Goal: Task Accomplishment & Management: Manage account settings

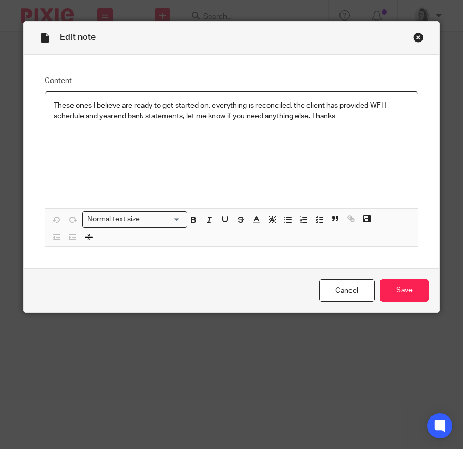
click at [413, 35] on div "Close this dialog window" at bounding box center [418, 37] width 11 height 11
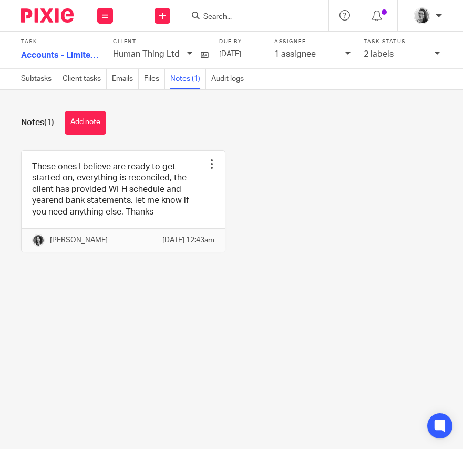
click at [233, 13] on input "Search" at bounding box center [249, 17] width 95 height 9
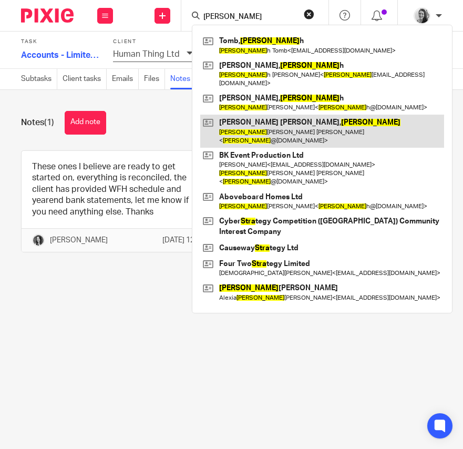
type input "sara"
click at [306, 115] on link at bounding box center [322, 131] width 244 height 33
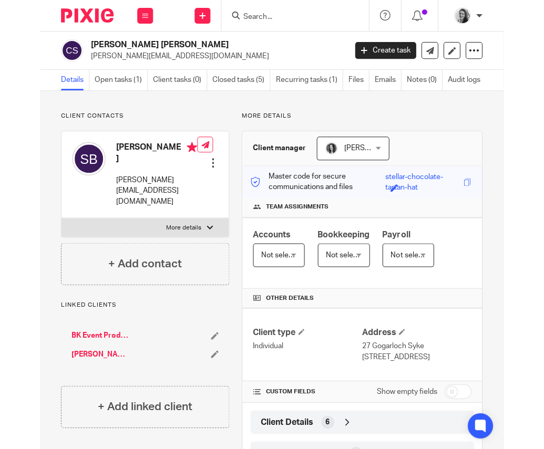
scroll to position [45, 0]
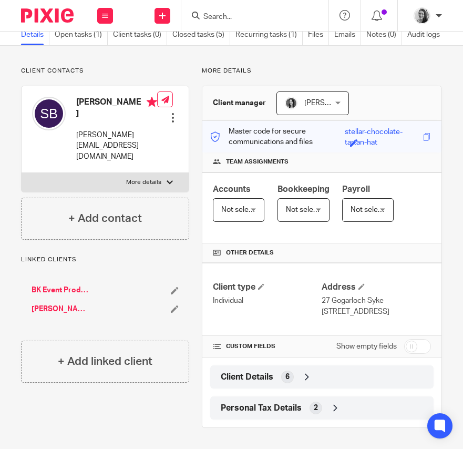
drag, startPoint x: 317, startPoint y: 299, endPoint x: 382, endPoint y: 298, distance: 65.2
click at [382, 298] on p "27 Gogarloch Syke" at bounding box center [376, 300] width 109 height 11
copy p "27 Gogarloch Syke"
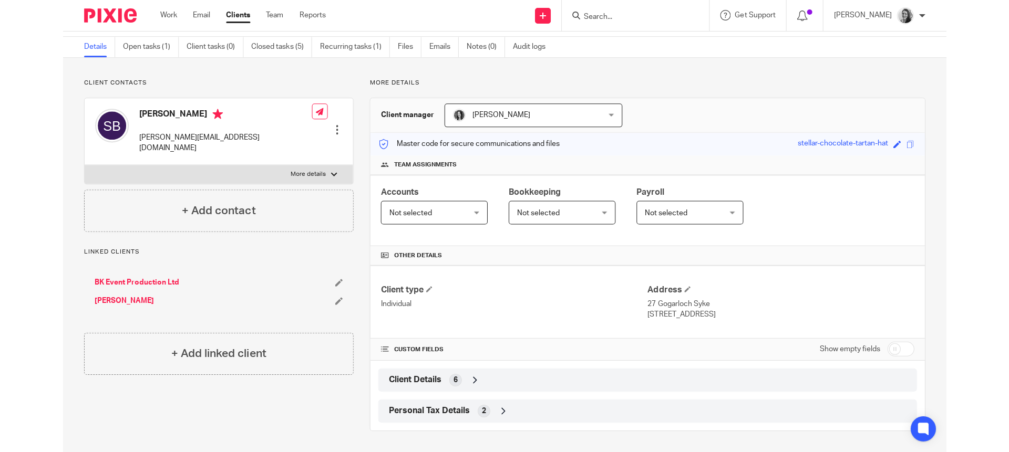
scroll to position [33, 0]
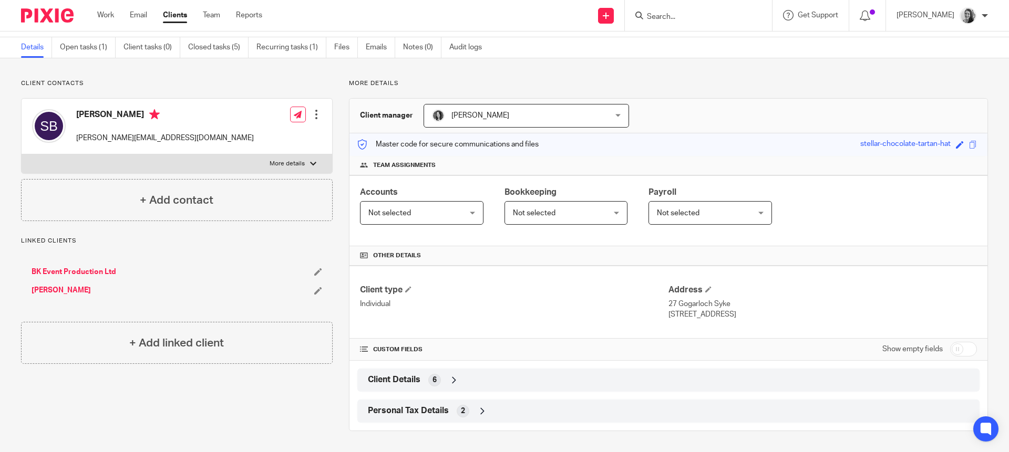
click at [462, 13] on input "Search" at bounding box center [693, 17] width 95 height 9
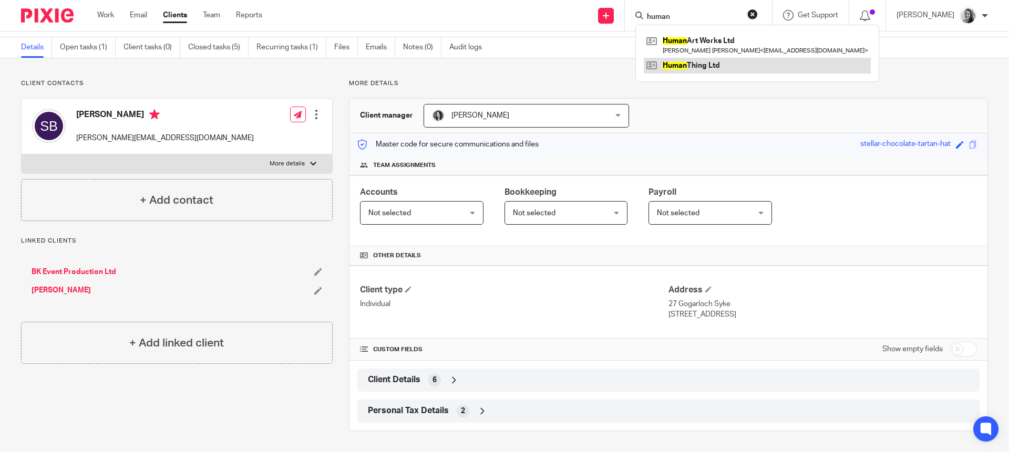
type input "human"
click at [462, 65] on link at bounding box center [757, 66] width 227 height 16
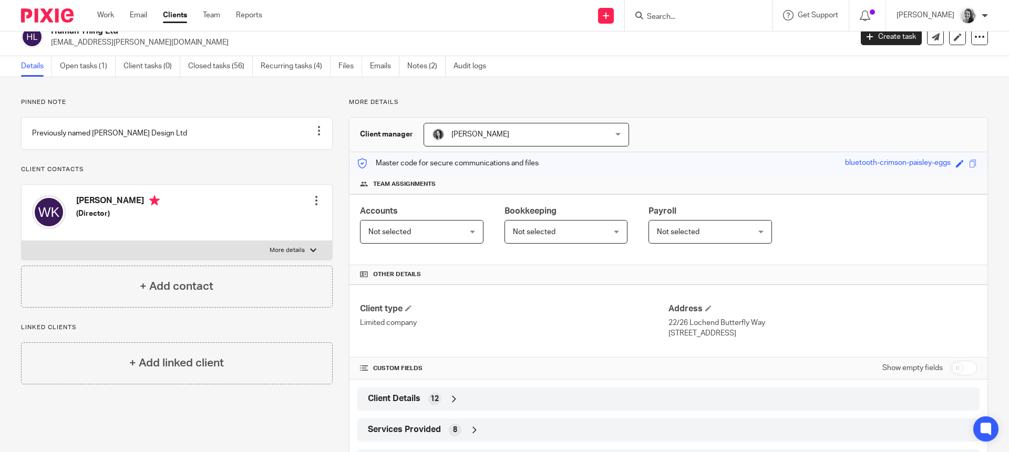
scroll to position [27, 0]
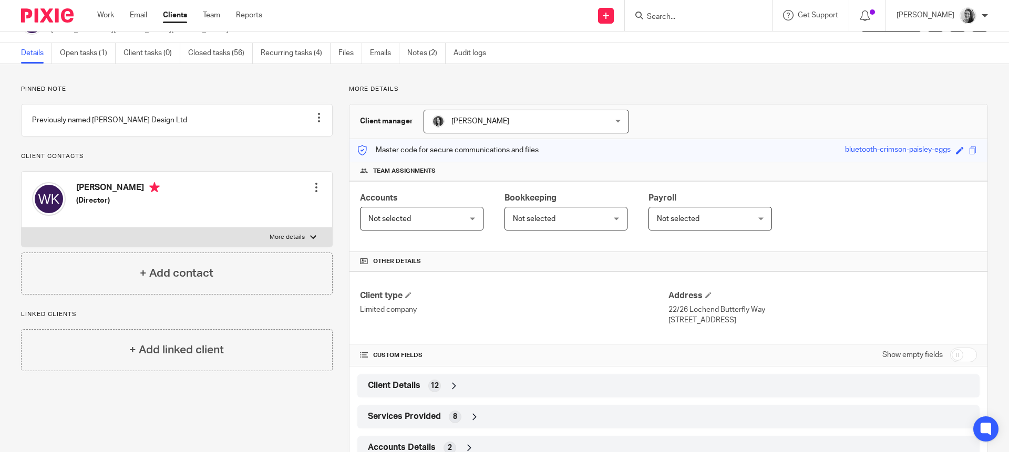
drag, startPoint x: 684, startPoint y: 312, endPoint x: 769, endPoint y: 314, distance: 85.1
click at [769, 314] on p "22/26 Lochend Butterfly Way" at bounding box center [822, 310] width 308 height 11
copy p "Lochend Butterfly Way"
click at [273, 242] on p "More details" at bounding box center [287, 237] width 35 height 8
click at [22, 228] on input "More details" at bounding box center [21, 228] width 1 height 1
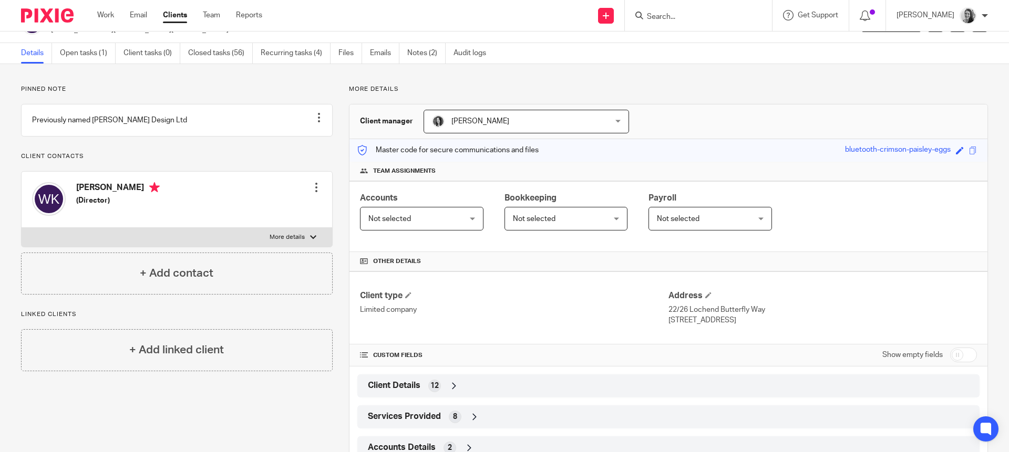
checkbox input "true"
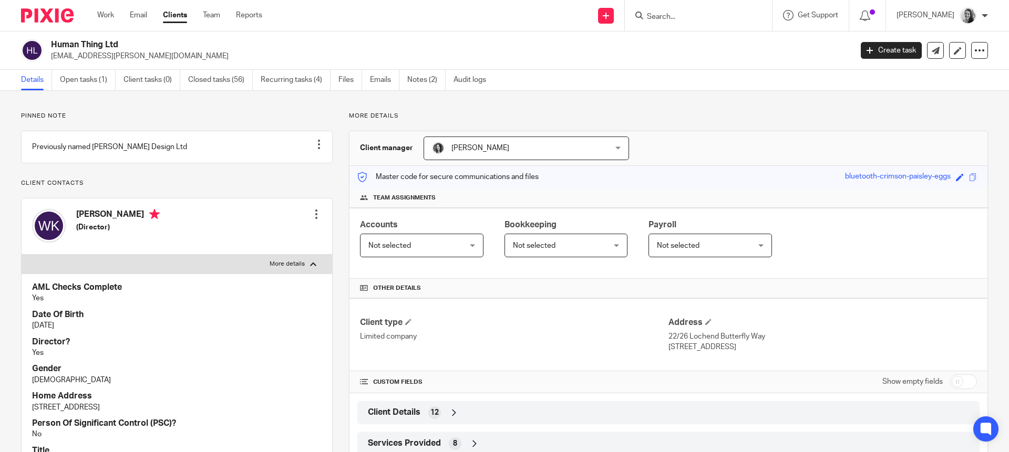
scroll to position [14, 0]
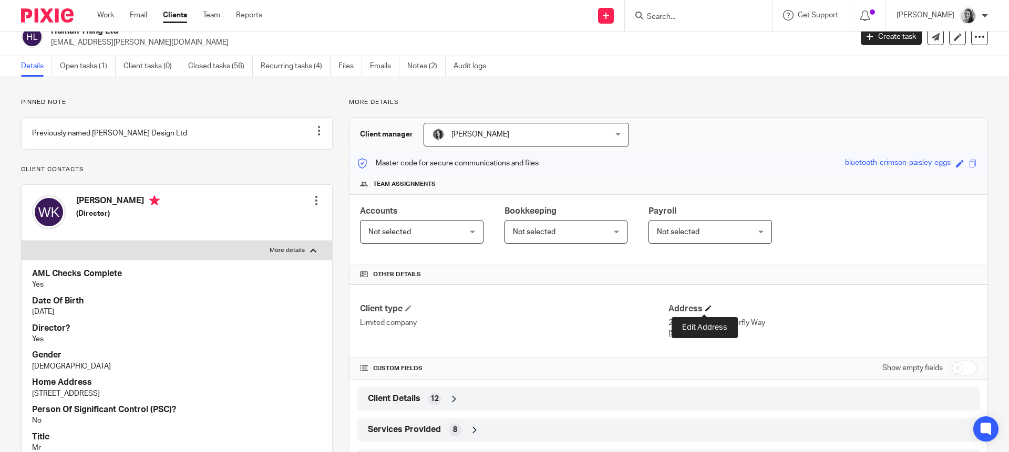
click at [705, 306] on span at bounding box center [708, 308] width 6 height 6
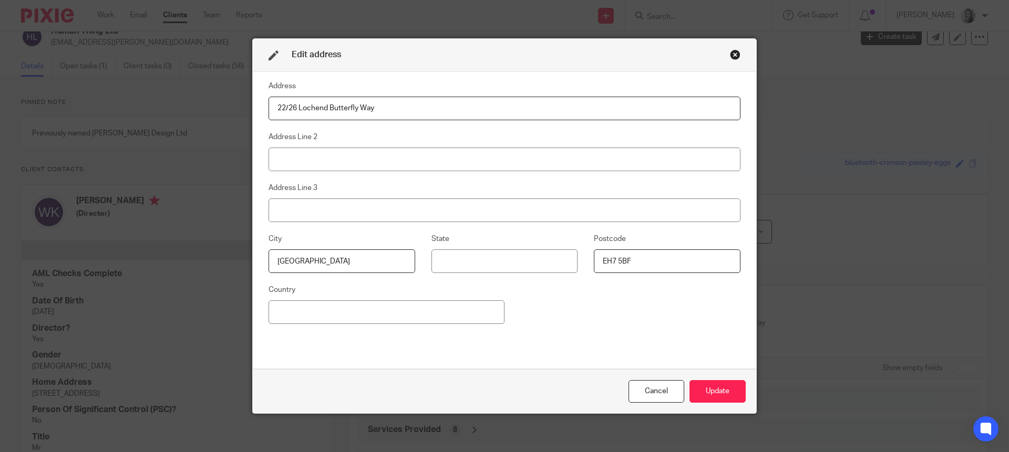
click at [319, 108] on input "22/26 Lochend Butterfly Way" at bounding box center [505, 109] width 472 height 24
paste input "f20 Commercial Street"
type input "2f20 Commercial Street"
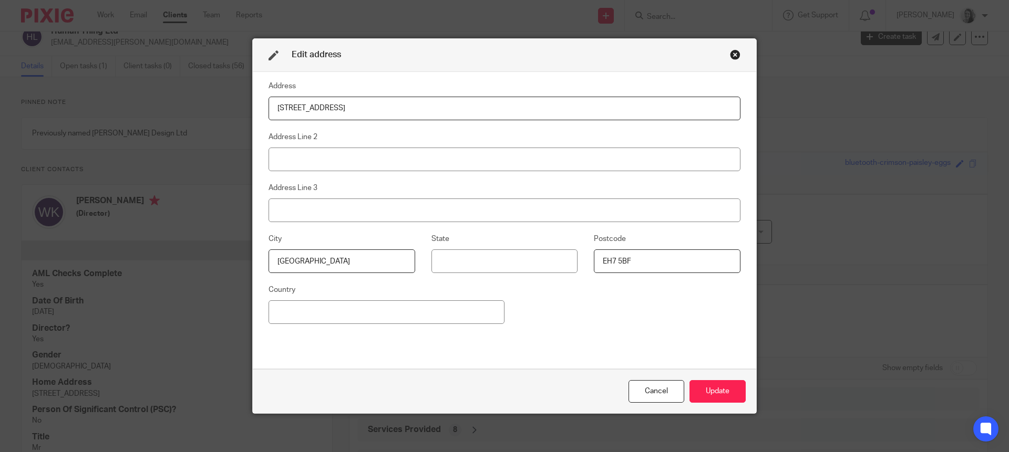
drag, startPoint x: 631, startPoint y: 261, endPoint x: 575, endPoint y: 256, distance: 55.9
click at [577, 256] on fieldset "Postcode EH7 5BF" at bounding box center [658, 253] width 163 height 40
paste input "6 6JA"
type input "EH6 6JA"
click at [562, 299] on div "Address 2f20 Commercial Street Address Line 2 Address Line 3 City Edinburgh Sta…" at bounding box center [505, 221] width 472 height 282
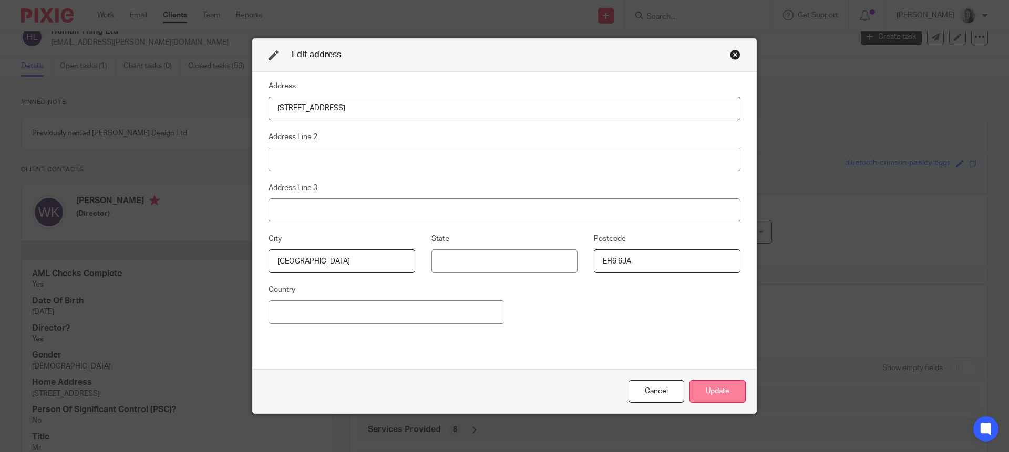
click at [695, 389] on button "Update" at bounding box center [717, 391] width 56 height 23
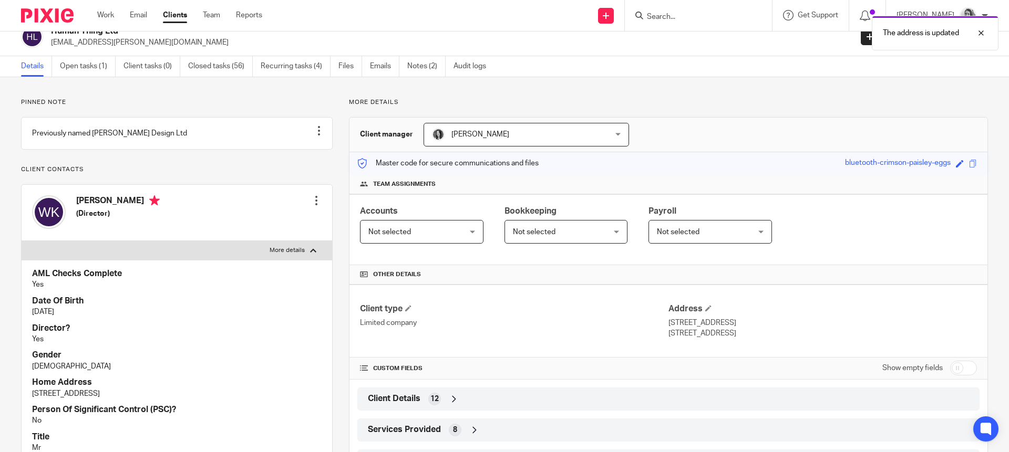
drag, startPoint x: 766, startPoint y: 324, endPoint x: 685, endPoint y: 332, distance: 80.7
click at [668, 326] on p "2f20 Commercial Street" at bounding box center [822, 323] width 308 height 11
copy p "2f20 Commercial Street"
